Goal: Transaction & Acquisition: Purchase product/service

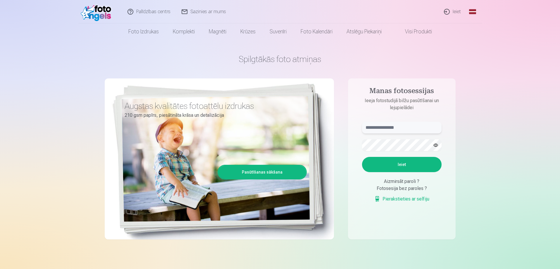
click at [413, 128] on input "text" at bounding box center [402, 128] width 80 height 12
click at [398, 127] on input "text" at bounding box center [402, 128] width 80 height 12
type input "**********"
click at [436, 145] on button "button" at bounding box center [435, 144] width 11 height 11
click at [403, 163] on button "Ieiet" at bounding box center [402, 164] width 80 height 15
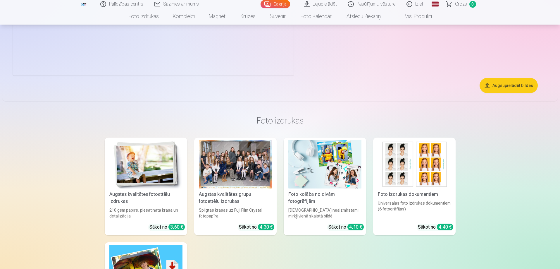
scroll to position [3771, 0]
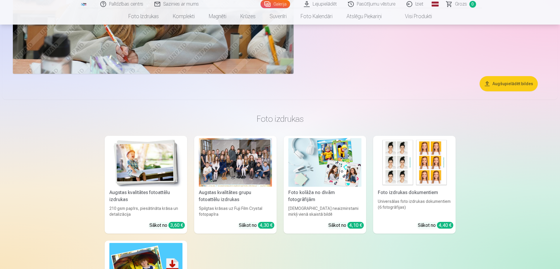
click at [240, 164] on div at bounding box center [235, 162] width 73 height 49
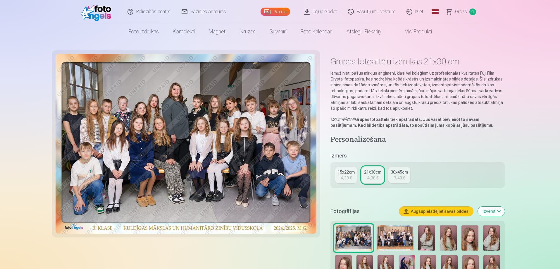
click at [394, 236] on img at bounding box center [395, 237] width 37 height 25
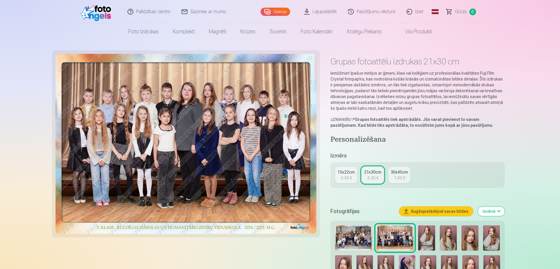
click at [363, 236] on img at bounding box center [353, 237] width 37 height 25
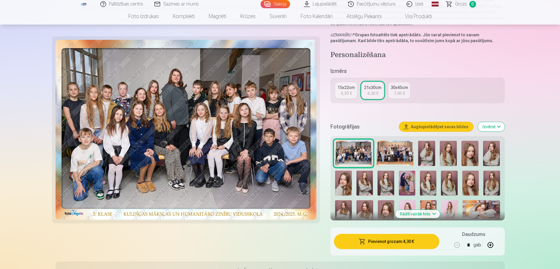
scroll to position [88, 0]
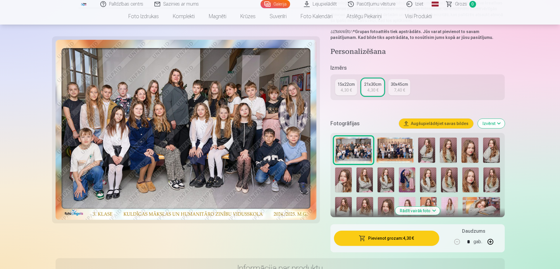
click at [388, 239] on button "Pievienot grozam : 4,30 €" at bounding box center [386, 237] width 105 height 15
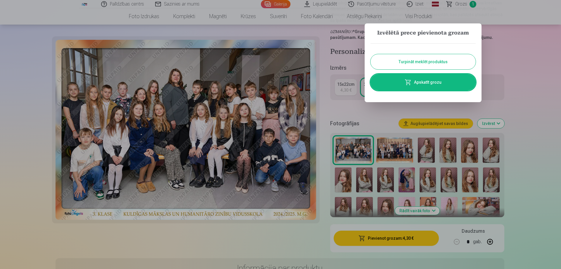
click at [431, 59] on button "Turpināt meklēt produktus" at bounding box center [423, 61] width 105 height 15
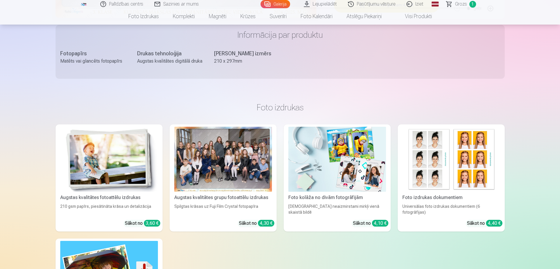
scroll to position [322, 0]
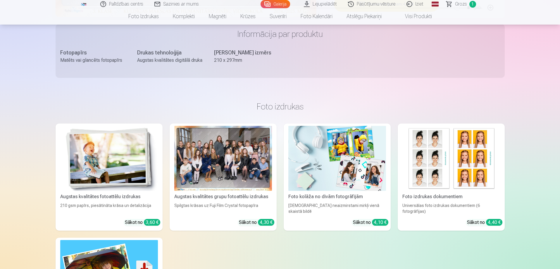
click at [342, 153] on img at bounding box center [337, 158] width 98 height 65
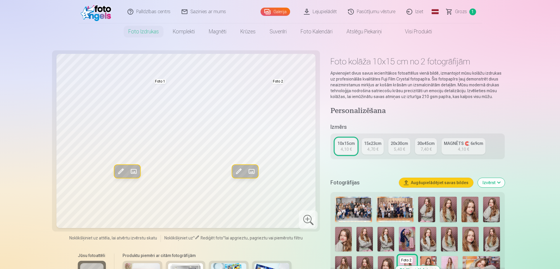
click at [134, 171] on span at bounding box center [133, 170] width 9 height 9
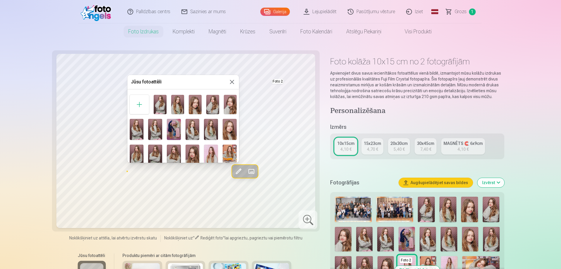
click at [233, 82] on button at bounding box center [232, 81] width 7 height 7
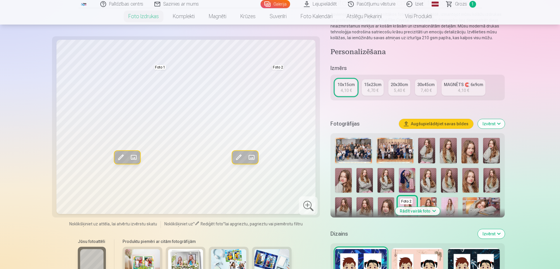
scroll to position [58, 0]
click at [472, 84] on div "MAGNĒTS 🧲 6x9cm" at bounding box center [463, 85] width 39 height 6
